Goal: Complete application form: Complete application form

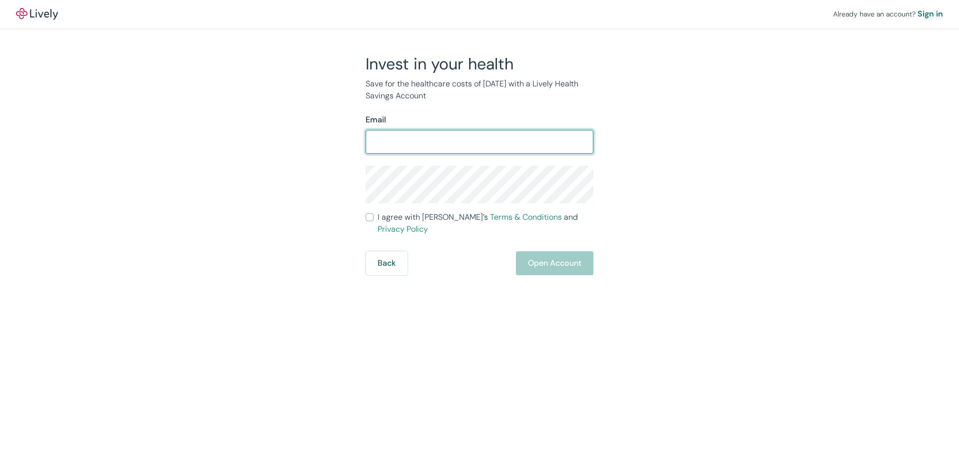
click at [469, 143] on input "Email" at bounding box center [480, 142] width 228 height 20
type input "[EMAIL_ADDRESS][DOMAIN_NAME]"
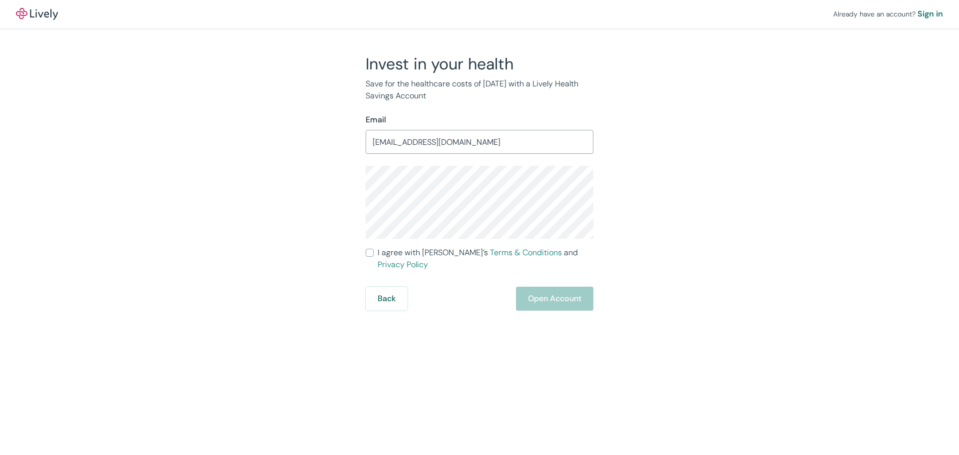
click at [372, 249] on input "I agree with Lively’s Terms & Conditions and Privacy Policy" at bounding box center [370, 253] width 8 height 8
checkbox input "true"
click at [546, 287] on button "Open Account" at bounding box center [554, 299] width 77 height 24
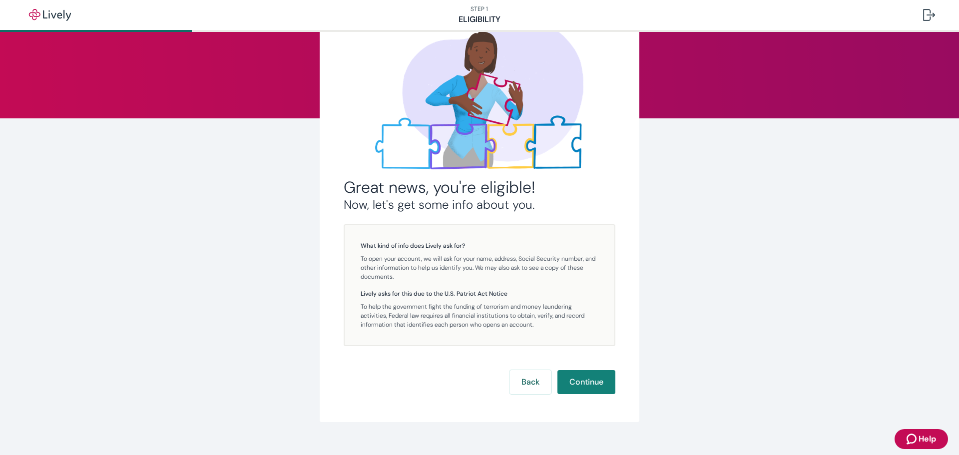
scroll to position [78, 0]
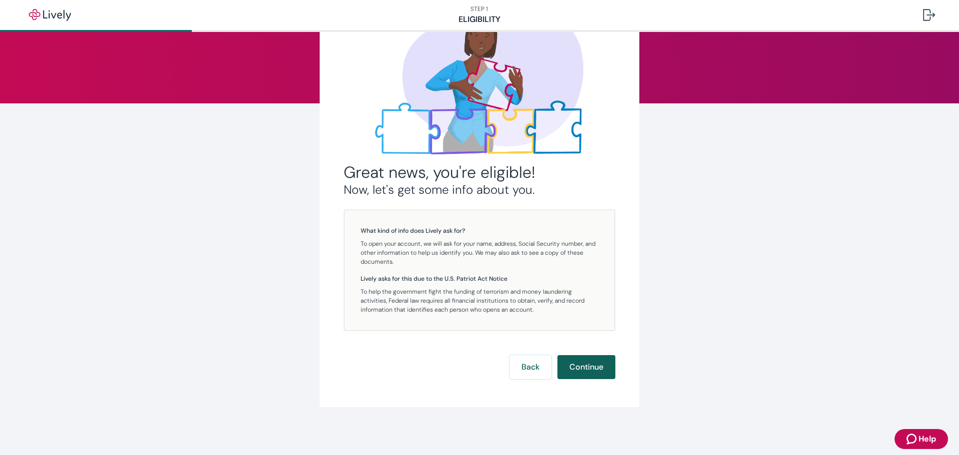
click at [584, 367] on button "Continue" at bounding box center [586, 367] width 58 height 24
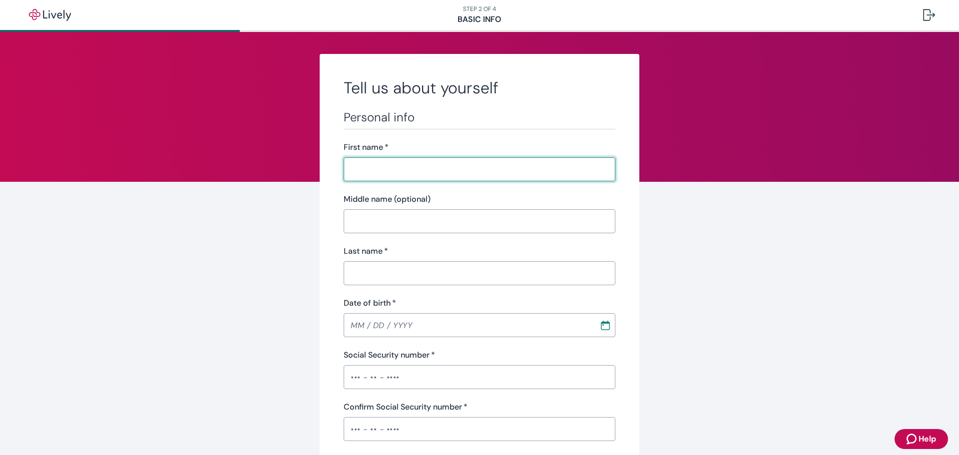
click at [396, 171] on input "First name   *" at bounding box center [480, 169] width 272 height 20
click at [423, 168] on input "First name   *" at bounding box center [480, 169] width 272 height 20
type input "[PERSON_NAME]"
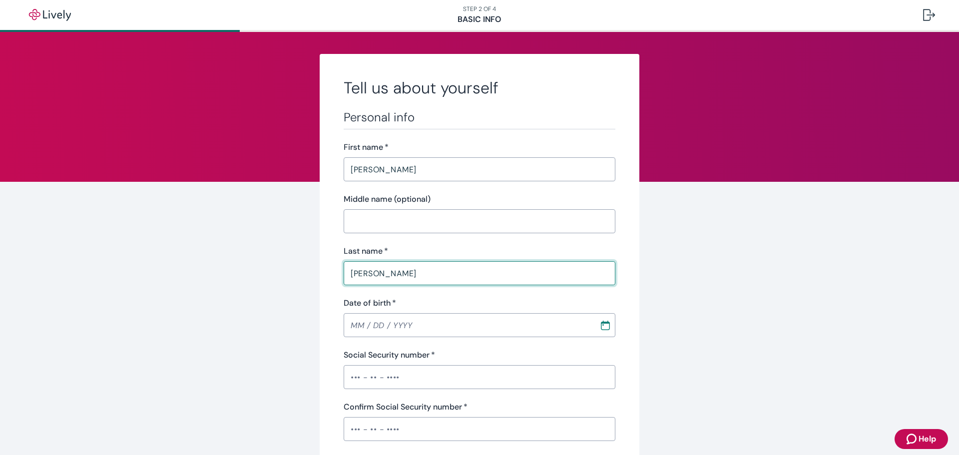
type input "[PERSON_NAME]"
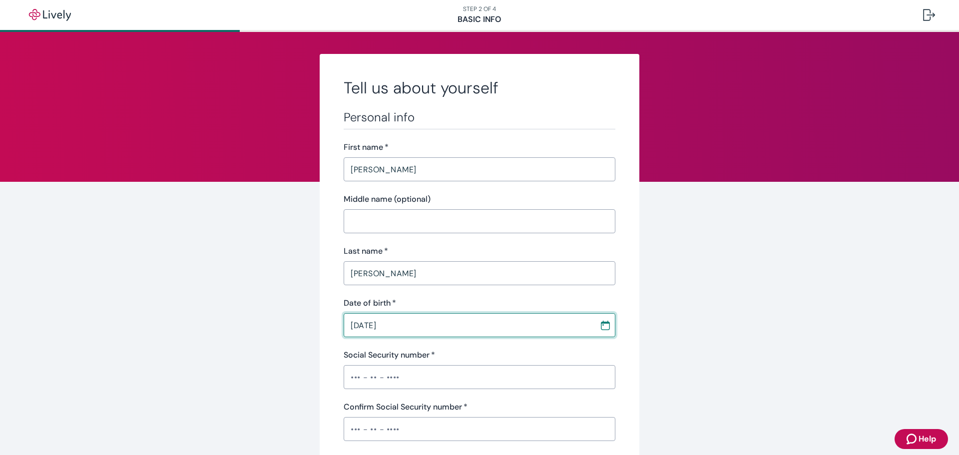
type input "[DATE]"
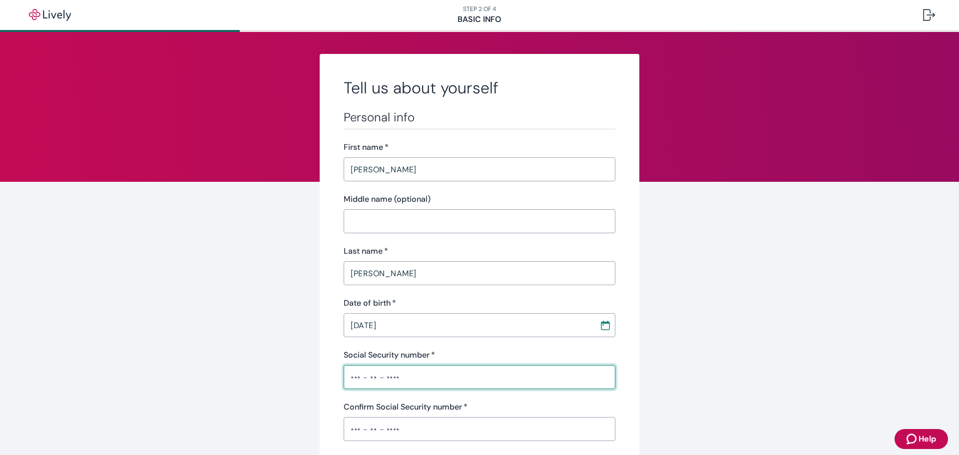
type input "•"
type input "•••-••-0267"
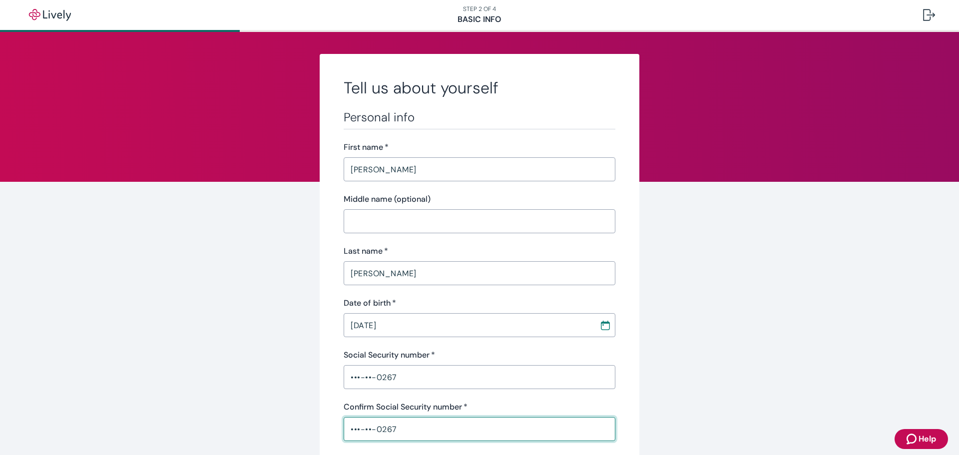
type input "•••-••-0267"
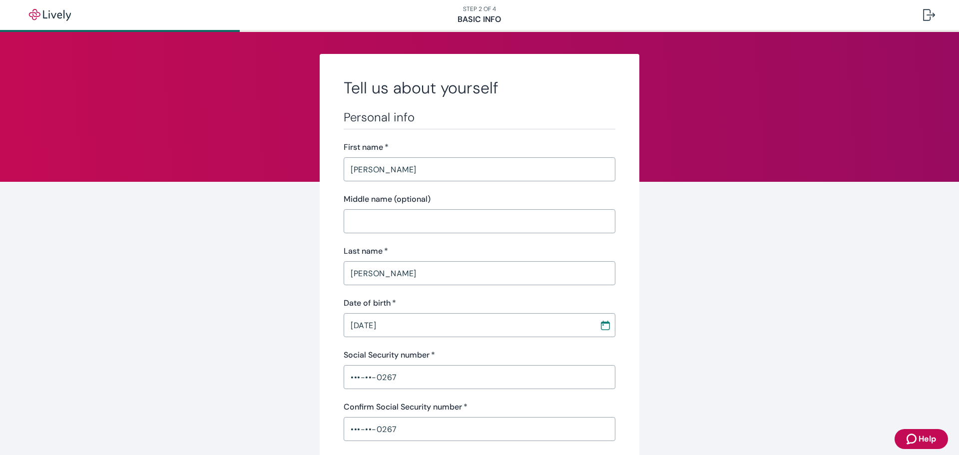
scroll to position [238, 0]
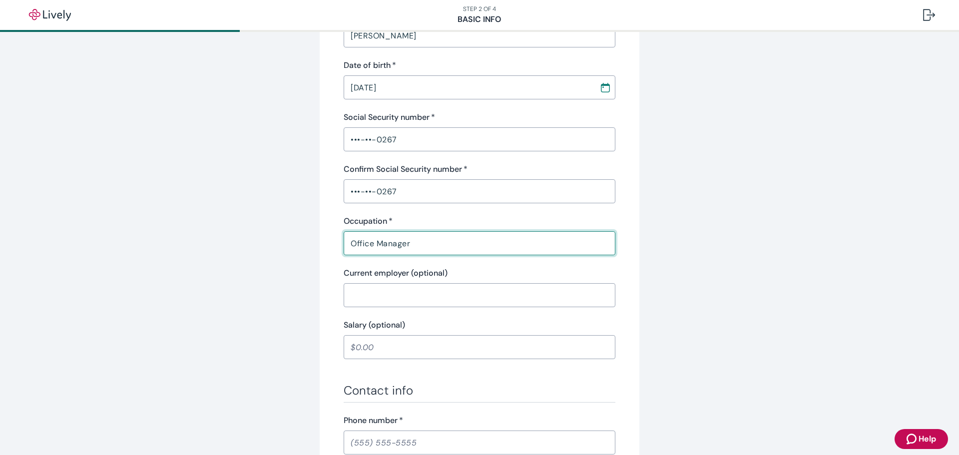
type input "Office Manager"
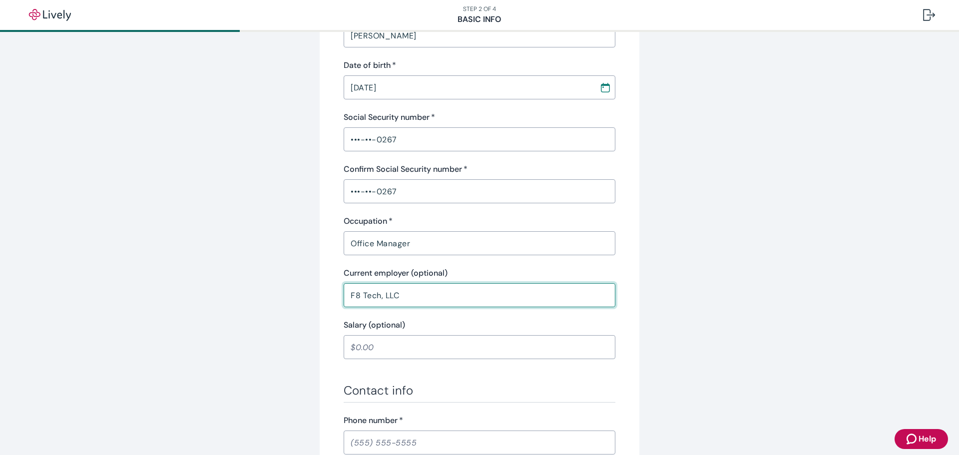
type input "F8 Tech, LLC"
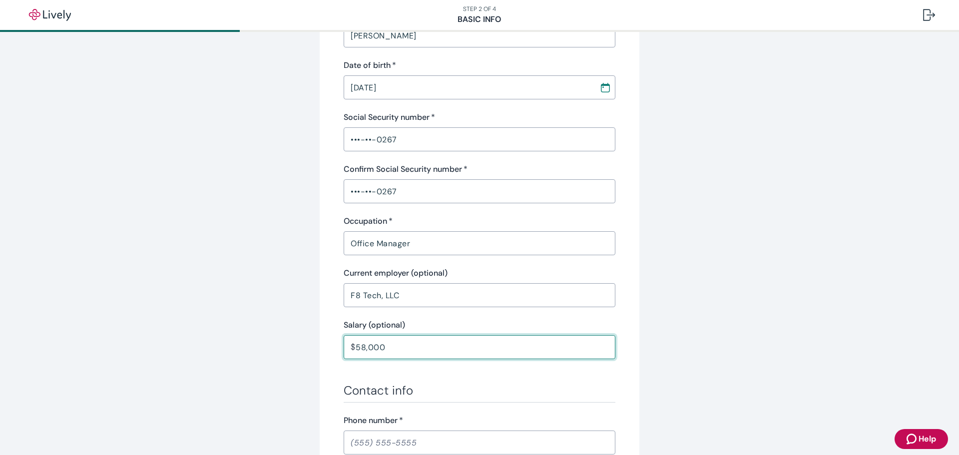
type input "58,000.00"
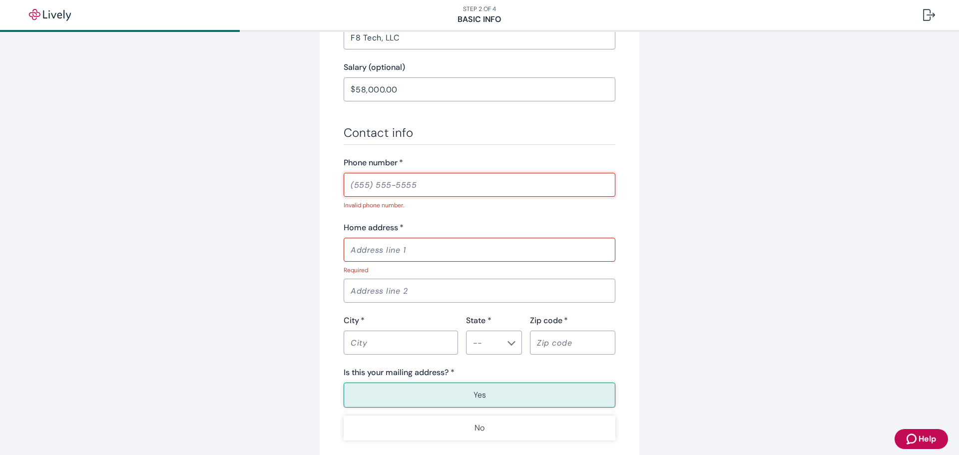
click at [353, 189] on input "Phone number   *" at bounding box center [480, 185] width 272 height 20
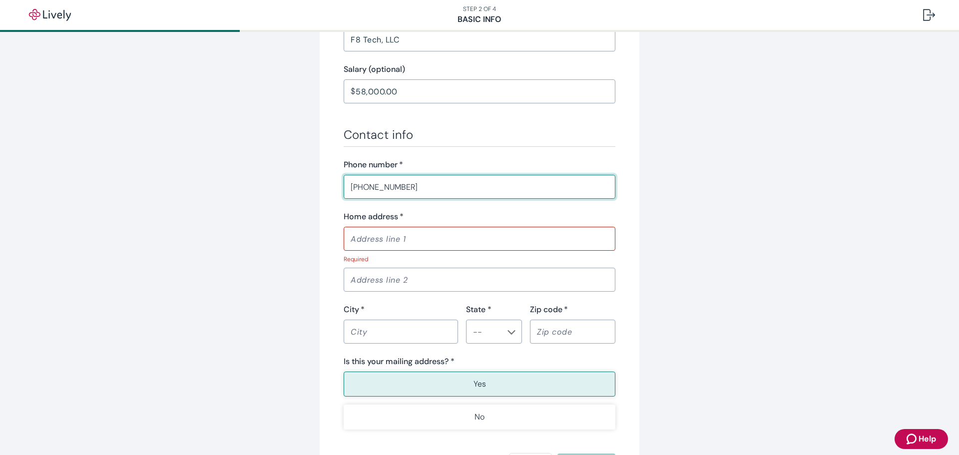
type input "[PHONE_NUMBER]"
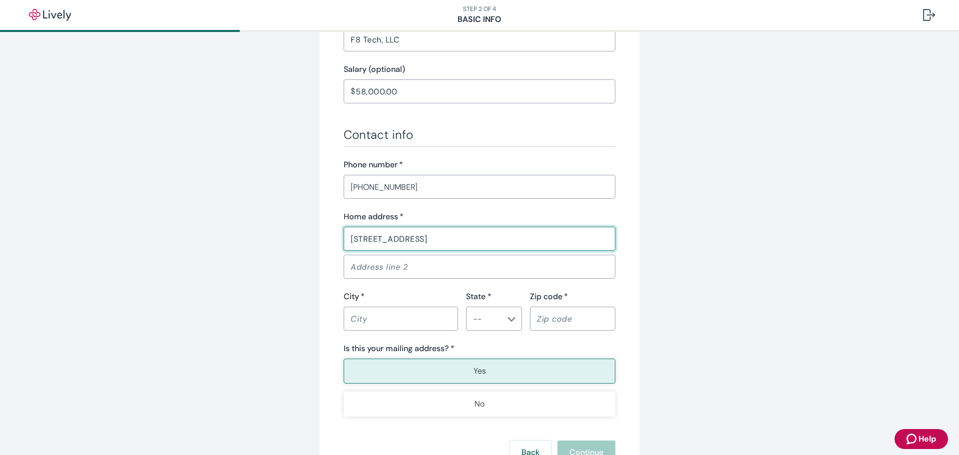
type input "[STREET_ADDRESS]"
click at [358, 320] on input "City   *" at bounding box center [401, 319] width 114 height 20
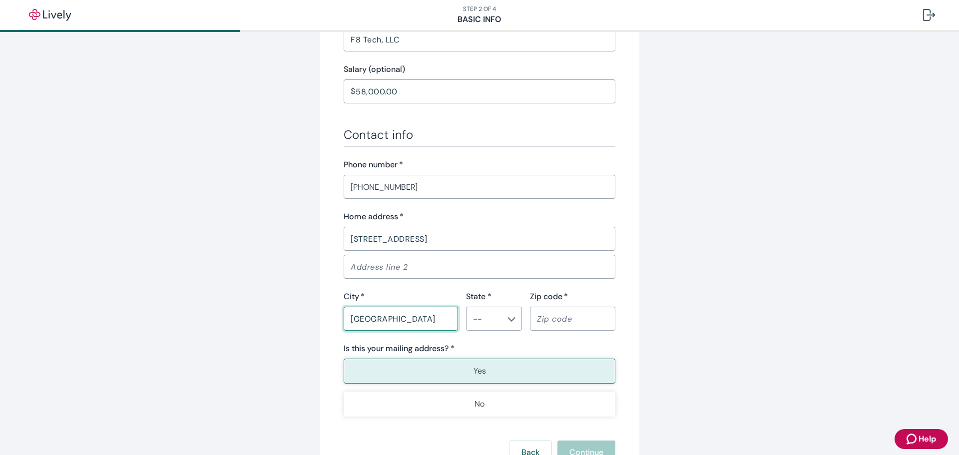
type input "[GEOGRAPHIC_DATA]"
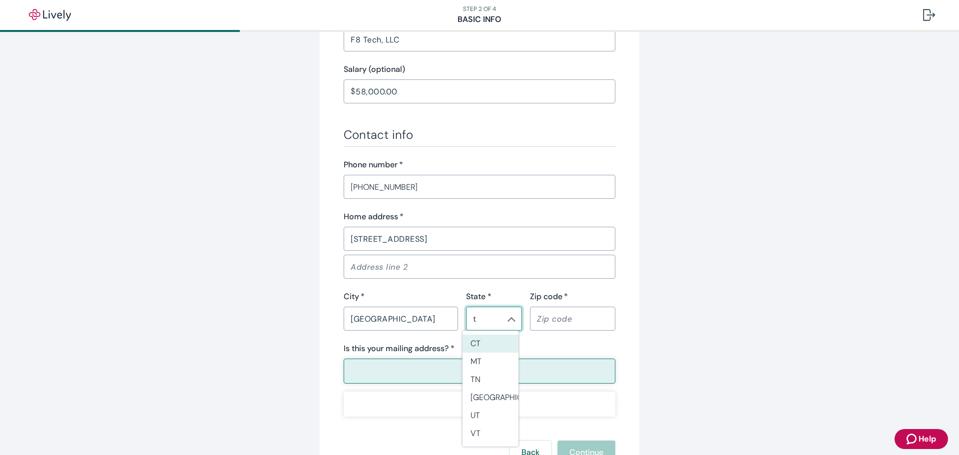
type input "[GEOGRAPHIC_DATA]"
type input "76528"
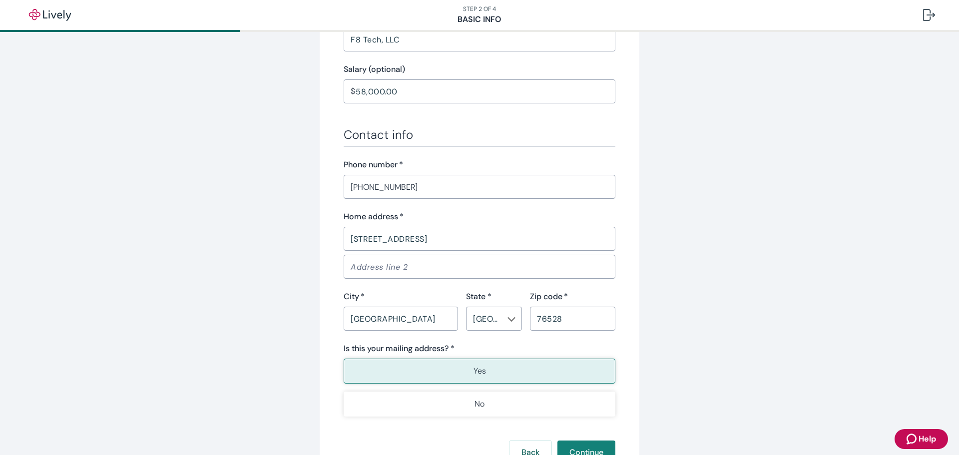
click at [482, 383] on div "Yes No" at bounding box center [480, 388] width 272 height 58
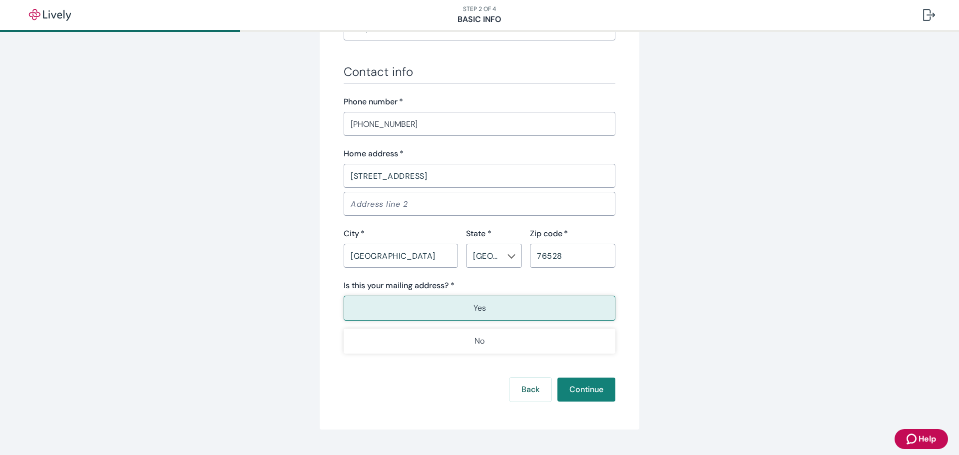
scroll to position [579, 0]
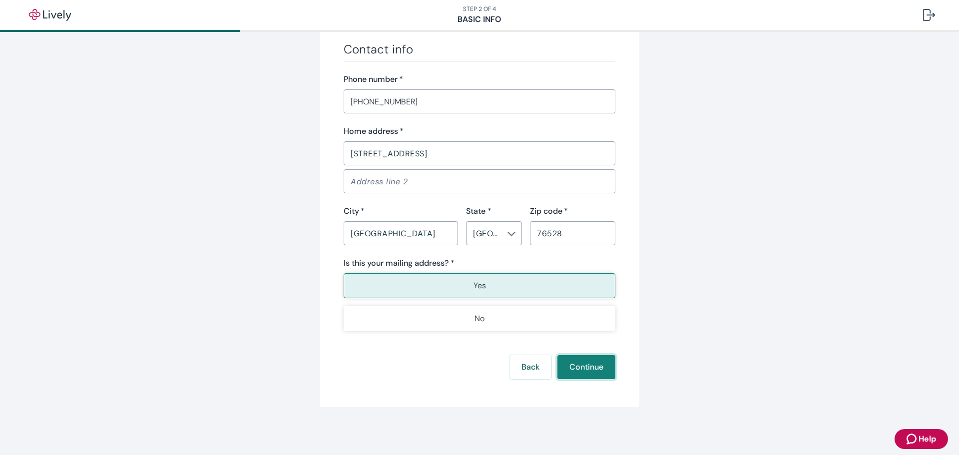
click at [588, 365] on button "Continue" at bounding box center [586, 367] width 58 height 24
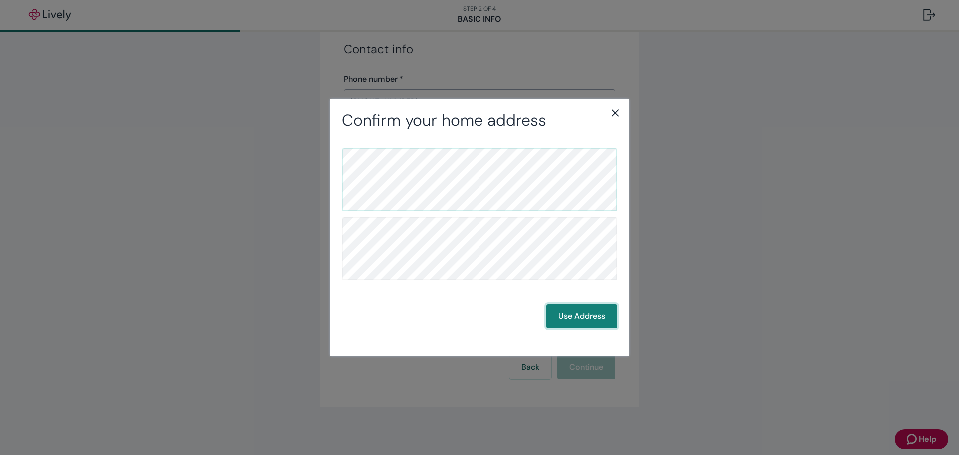
click at [581, 318] on button "Use Address" at bounding box center [581, 316] width 71 height 24
click at [164, 213] on div "Confirm your mailing address Back Use Address" at bounding box center [479, 227] width 959 height 455
